Goal: Task Accomplishment & Management: Use online tool/utility

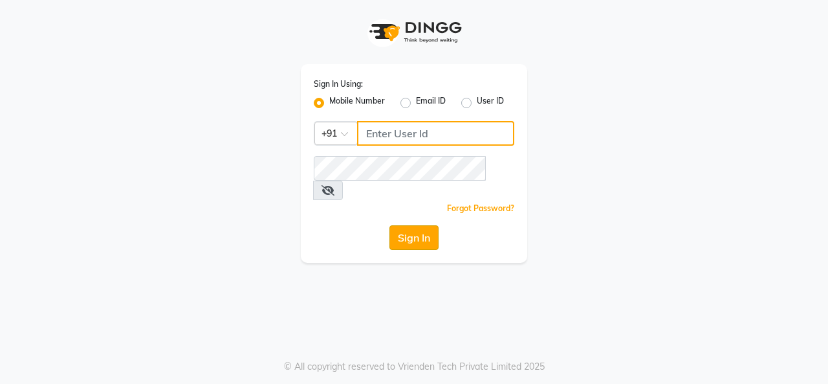
type input "7906888272"
click at [404, 225] on button "Sign In" at bounding box center [414, 237] width 49 height 25
